Goal: Navigation & Orientation: Find specific page/section

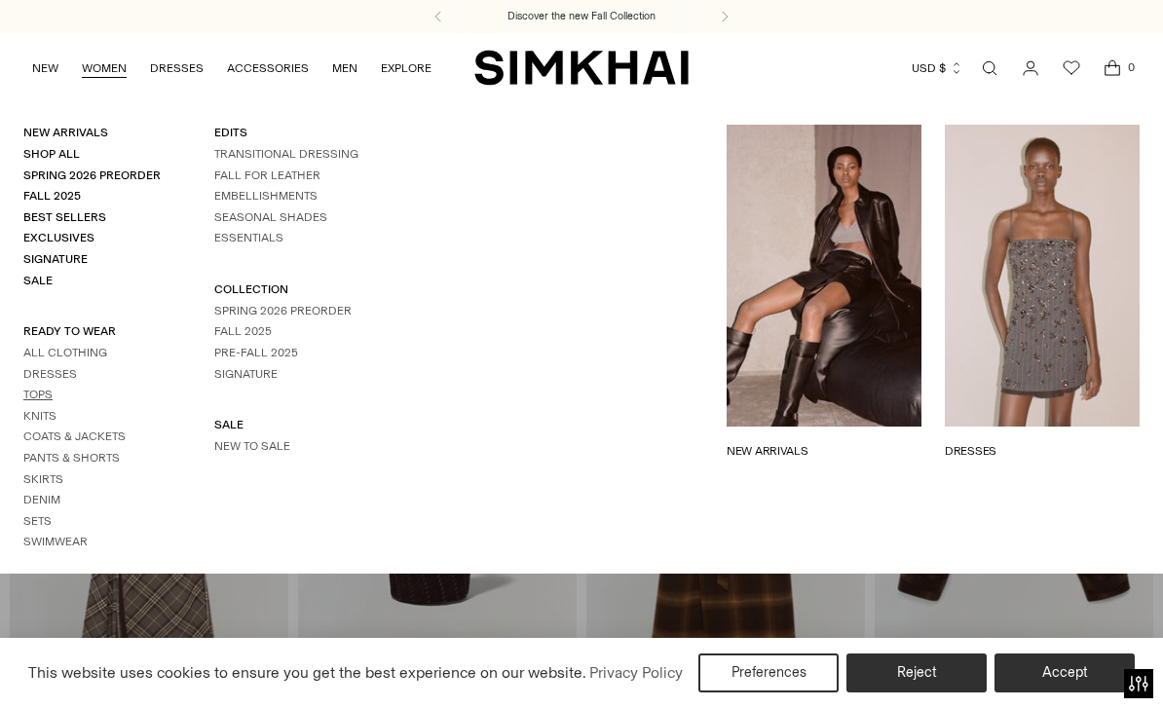
click at [40, 389] on link "Tops" at bounding box center [37, 395] width 29 height 14
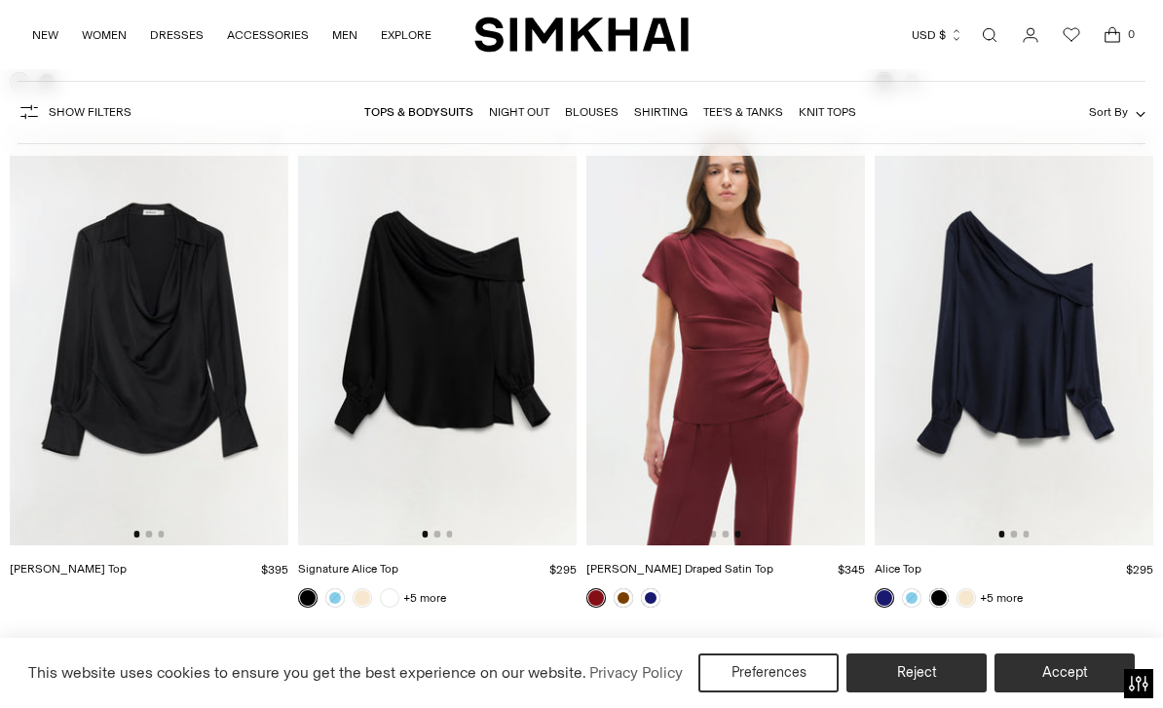
scroll to position [0, 557]
click at [626, 605] on link at bounding box center [622, 597] width 19 height 19
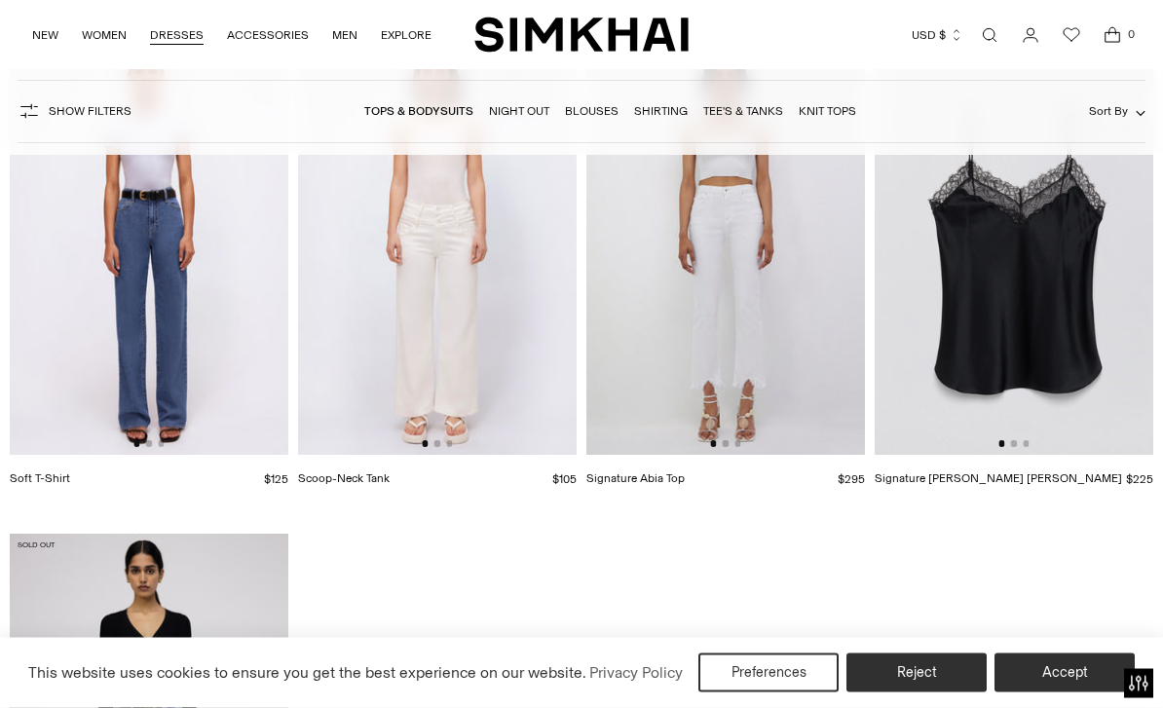
scroll to position [14598, 0]
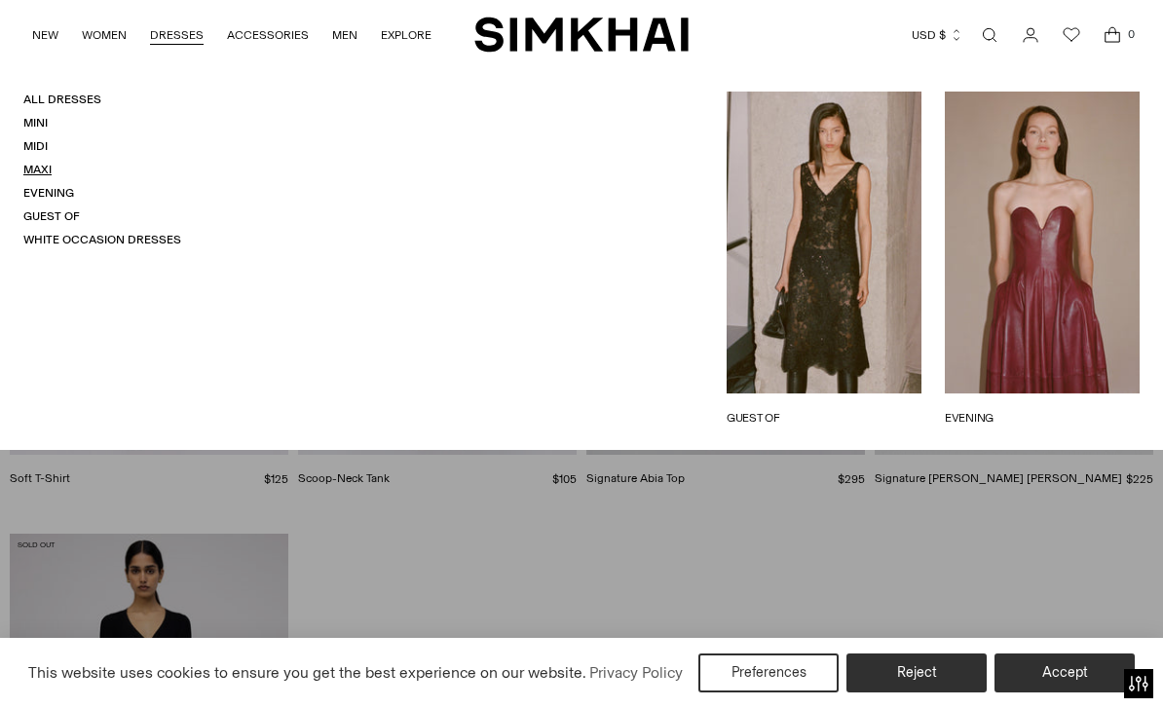
click at [36, 175] on link "Maxi" at bounding box center [37, 170] width 28 height 14
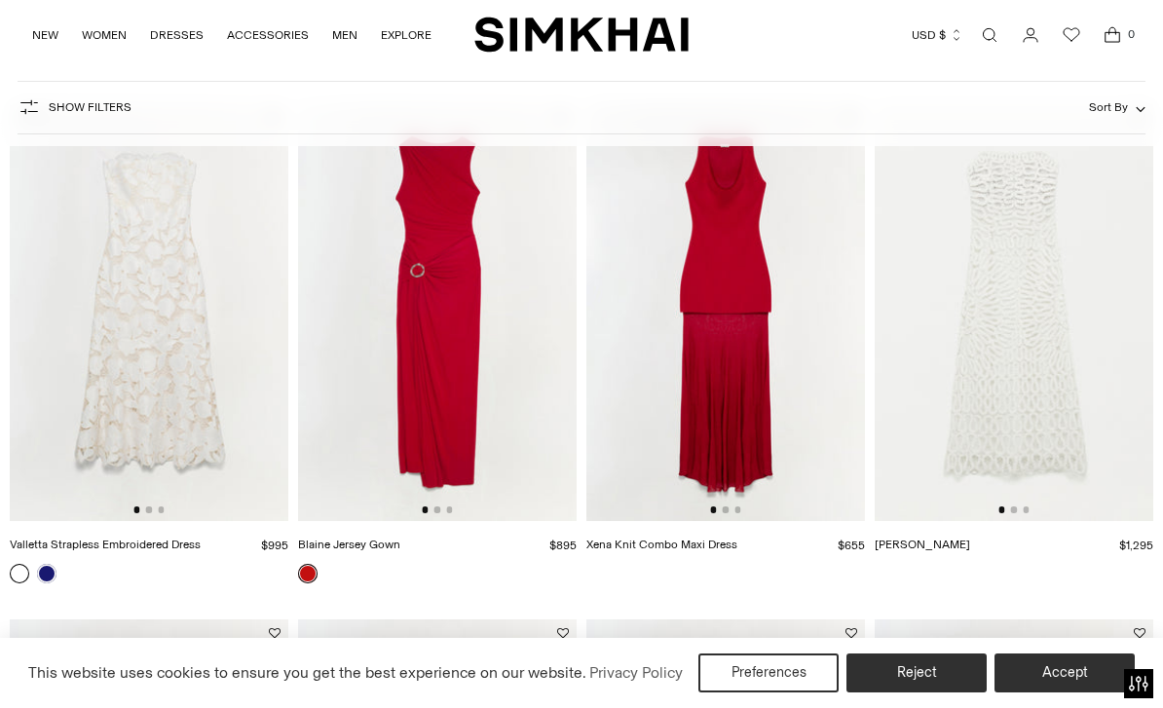
scroll to position [2232, 0]
